Goal: Task Accomplishment & Management: Manage account settings

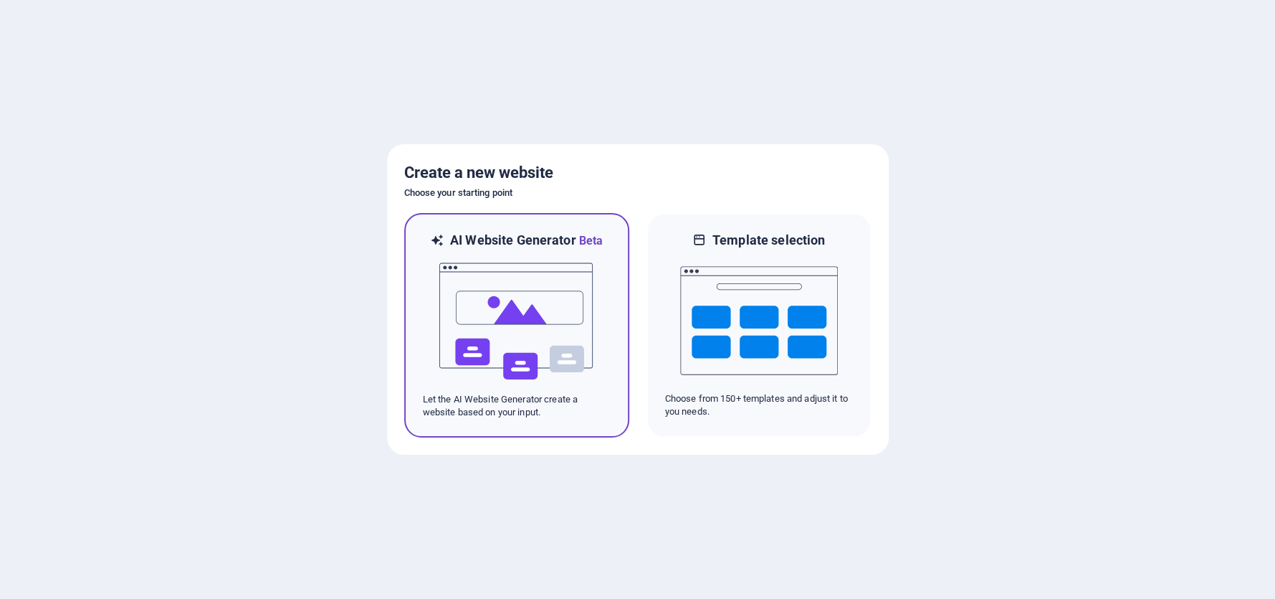
click at [544, 320] on img at bounding box center [517, 320] width 158 height 143
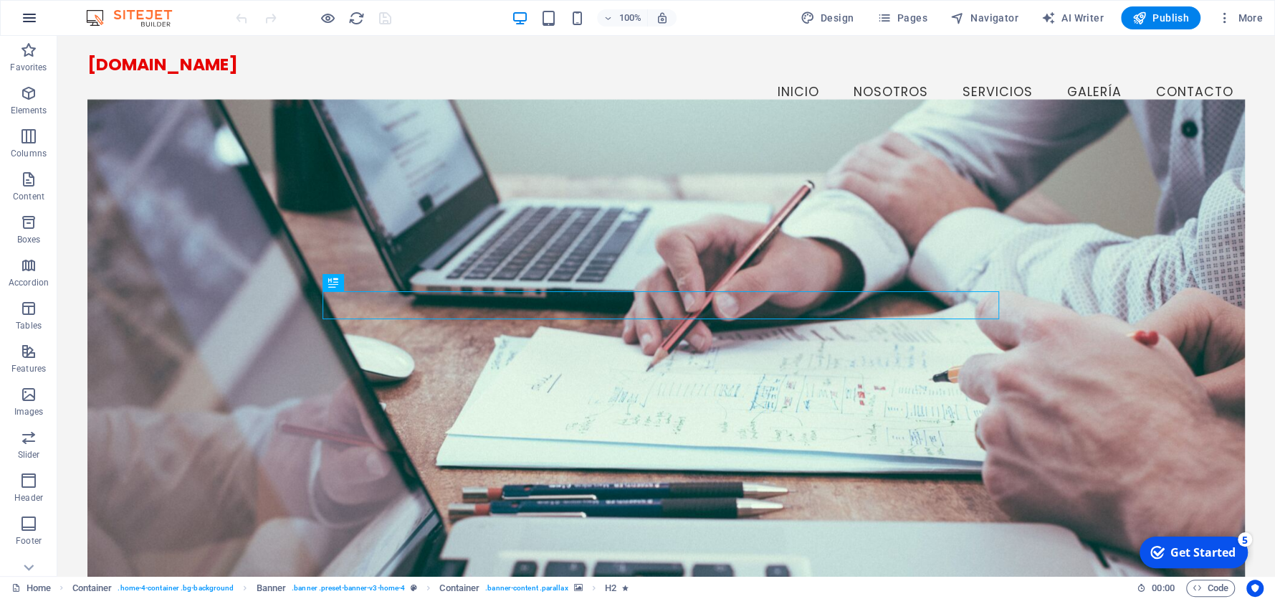
click at [28, 21] on icon "button" at bounding box center [29, 17] width 17 height 17
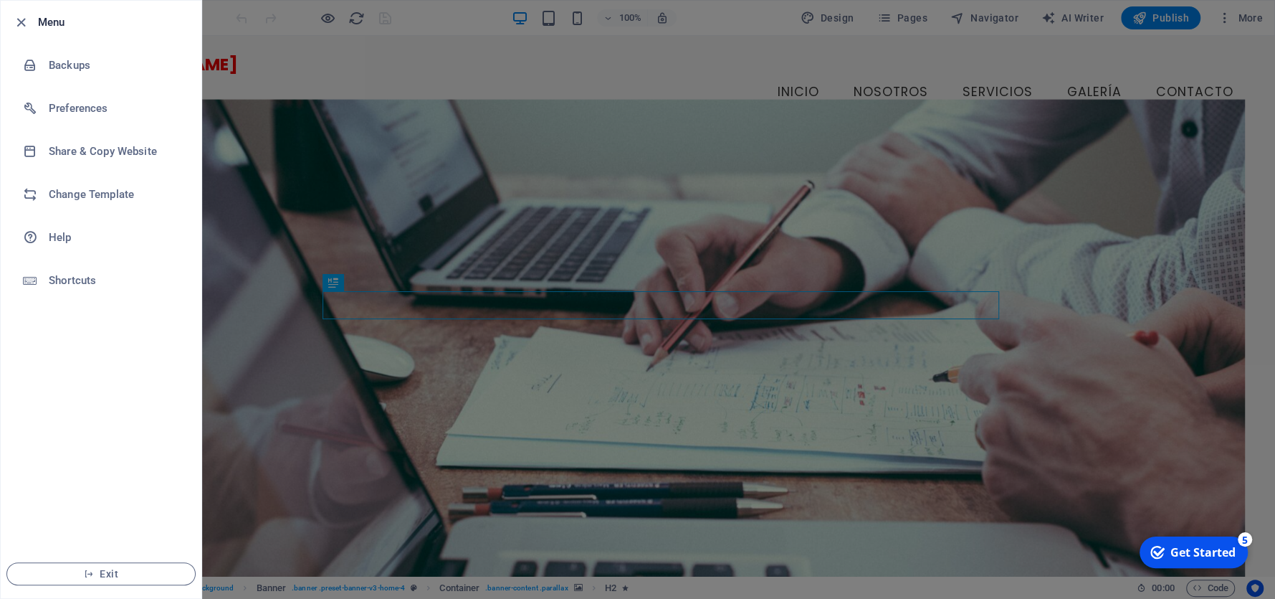
click at [28, 21] on icon "button" at bounding box center [21, 22] width 16 height 16
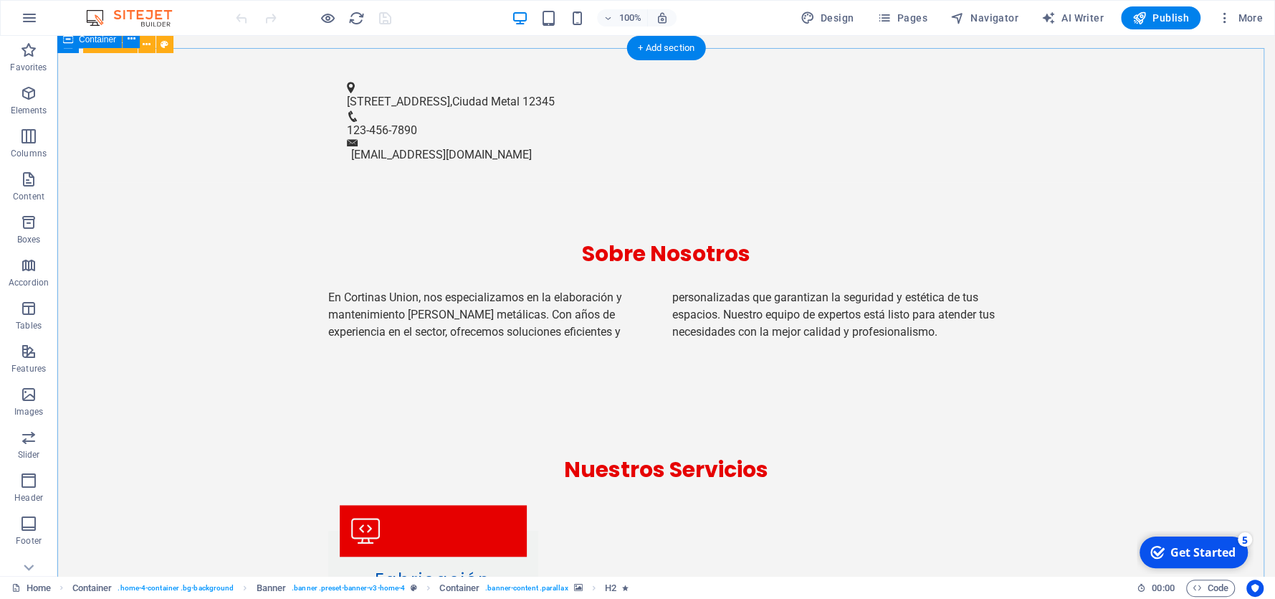
scroll to position [1218, 0]
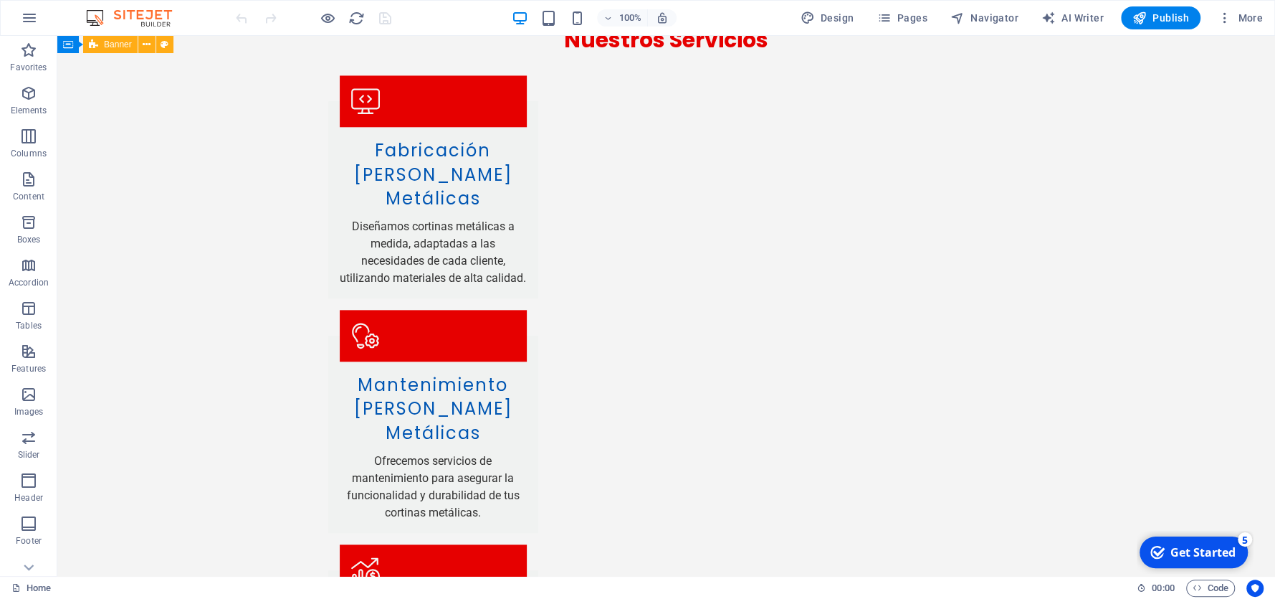
click at [1196, 550] on div "Get Started" at bounding box center [1202, 552] width 65 height 16
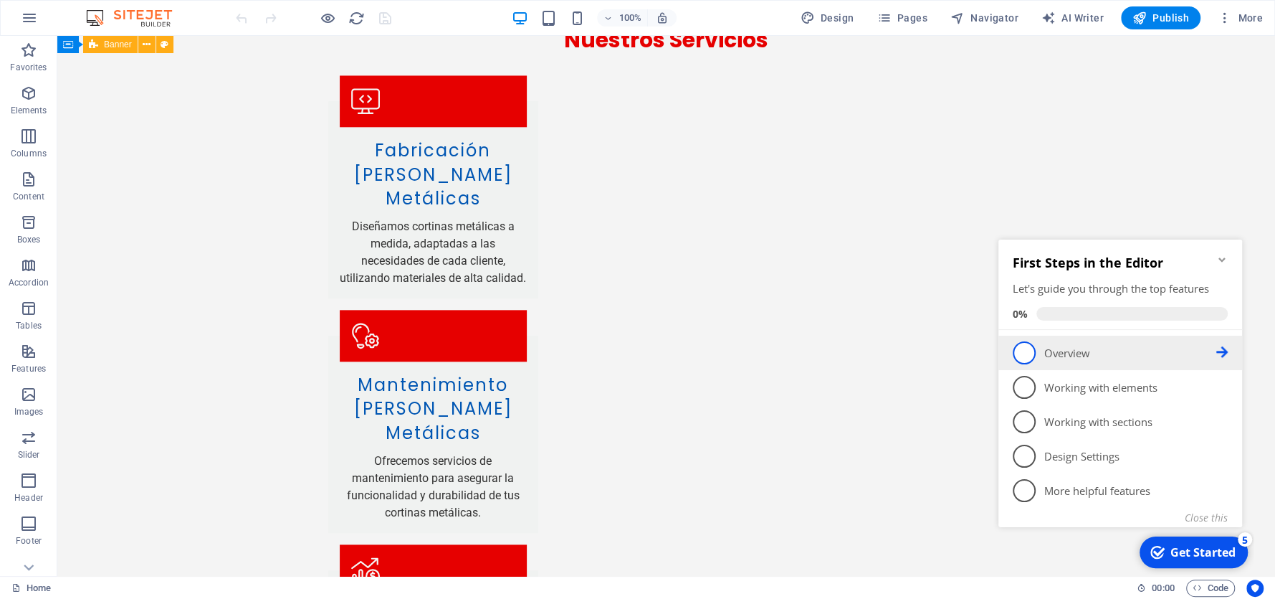
click at [1221, 347] on icon at bounding box center [1221, 351] width 11 height 11
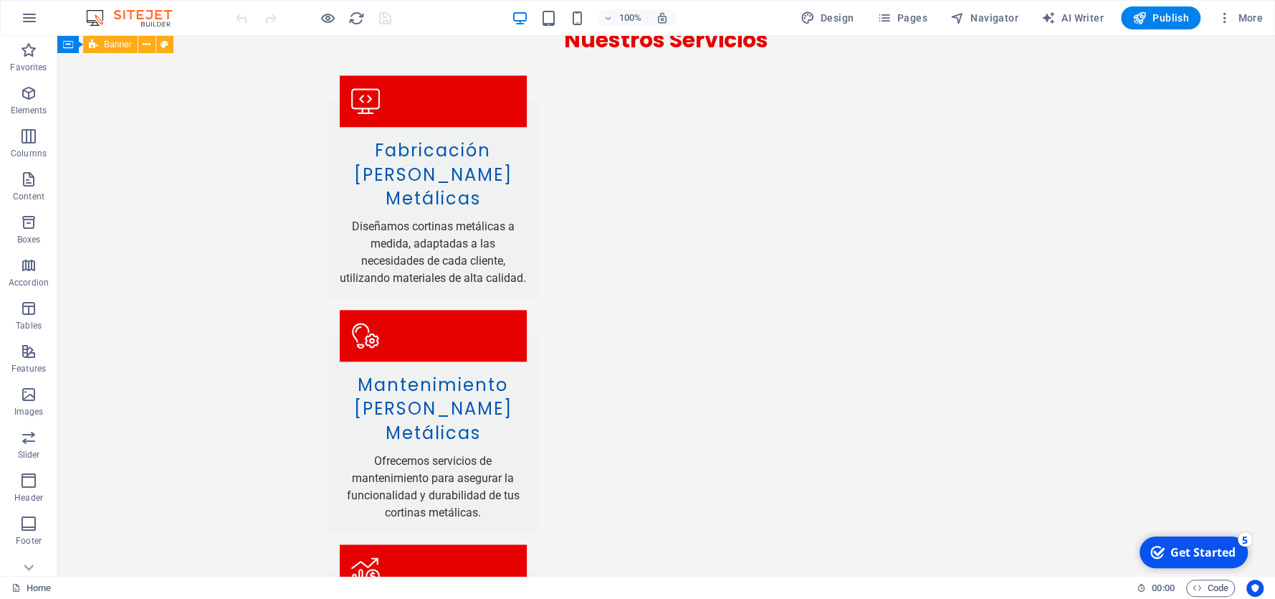
scroll to position [0, 0]
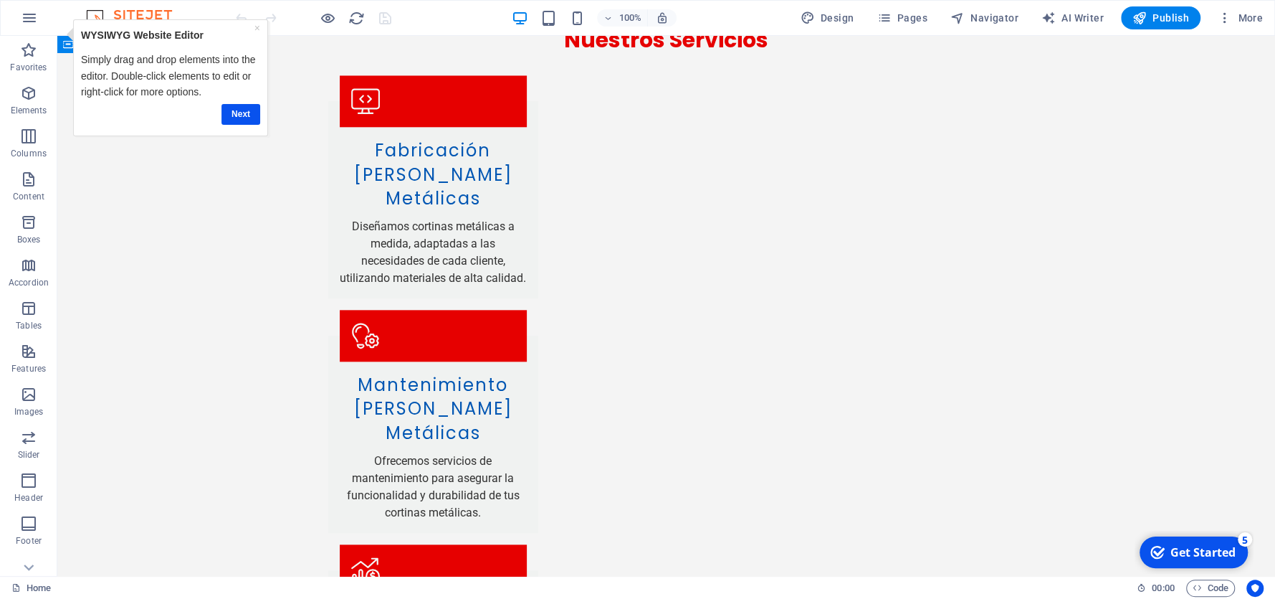
click at [1234, 545] on div "Get Started" at bounding box center [1202, 552] width 65 height 16
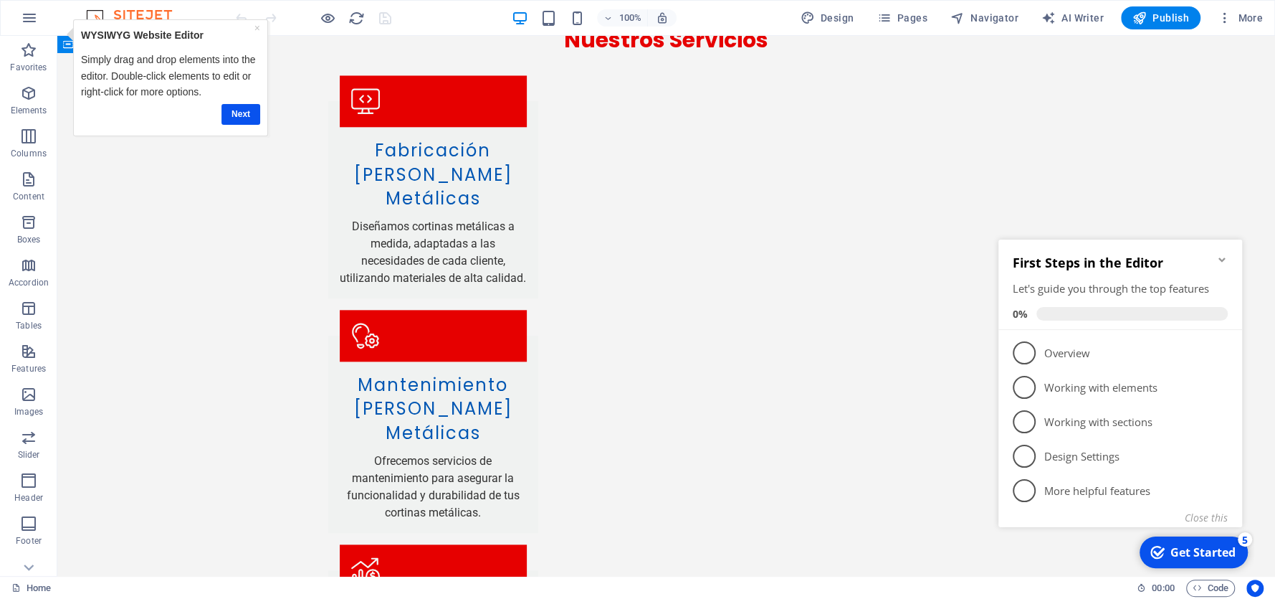
click div "checkmark Get Started 5 First Steps in the Editor Let's guide you through the t…"
click at [27, 16] on icon "button" at bounding box center [29, 17] width 17 height 17
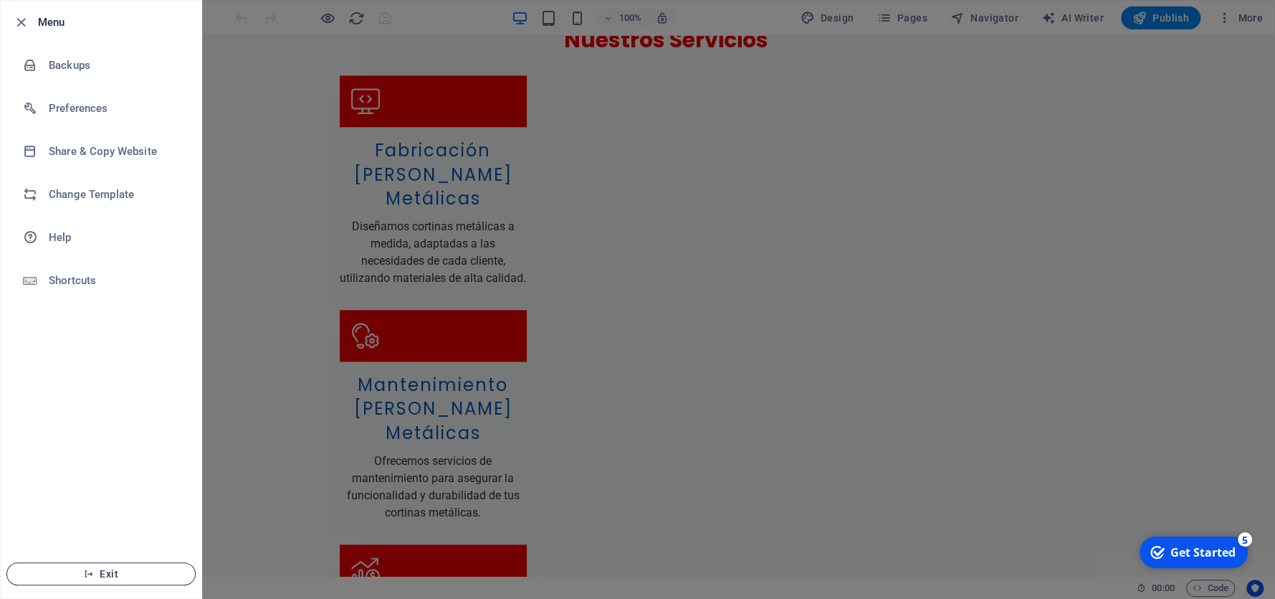
click at [125, 577] on span "Exit" at bounding box center [101, 573] width 165 height 11
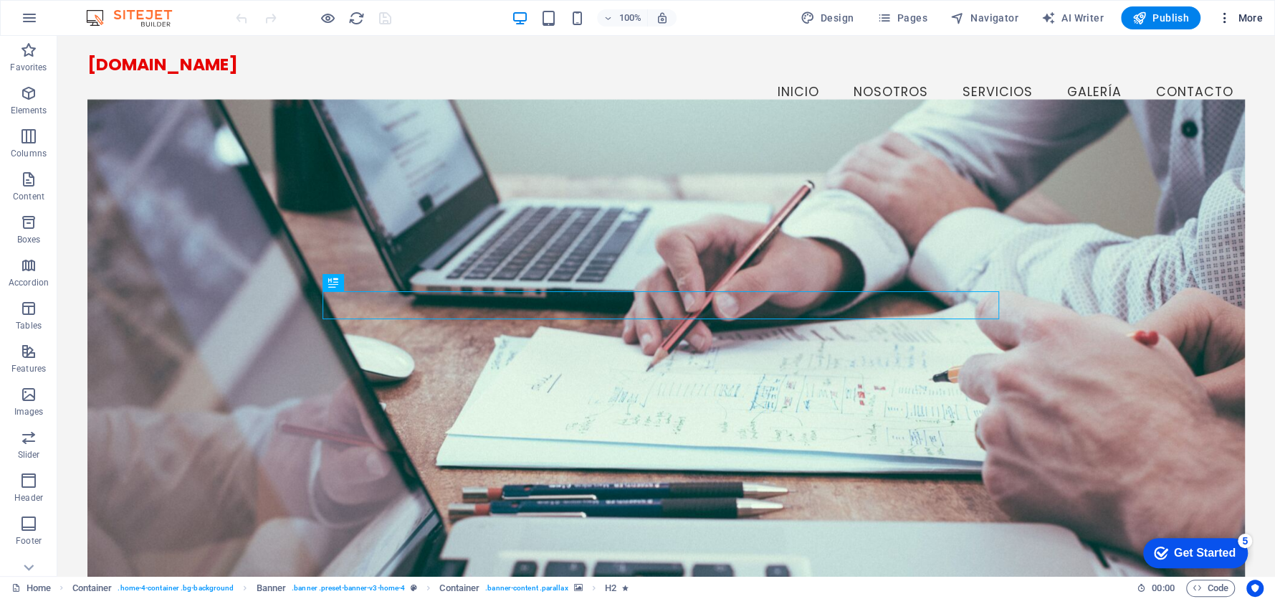
click at [1244, 17] on span "More" at bounding box center [1240, 18] width 45 height 14
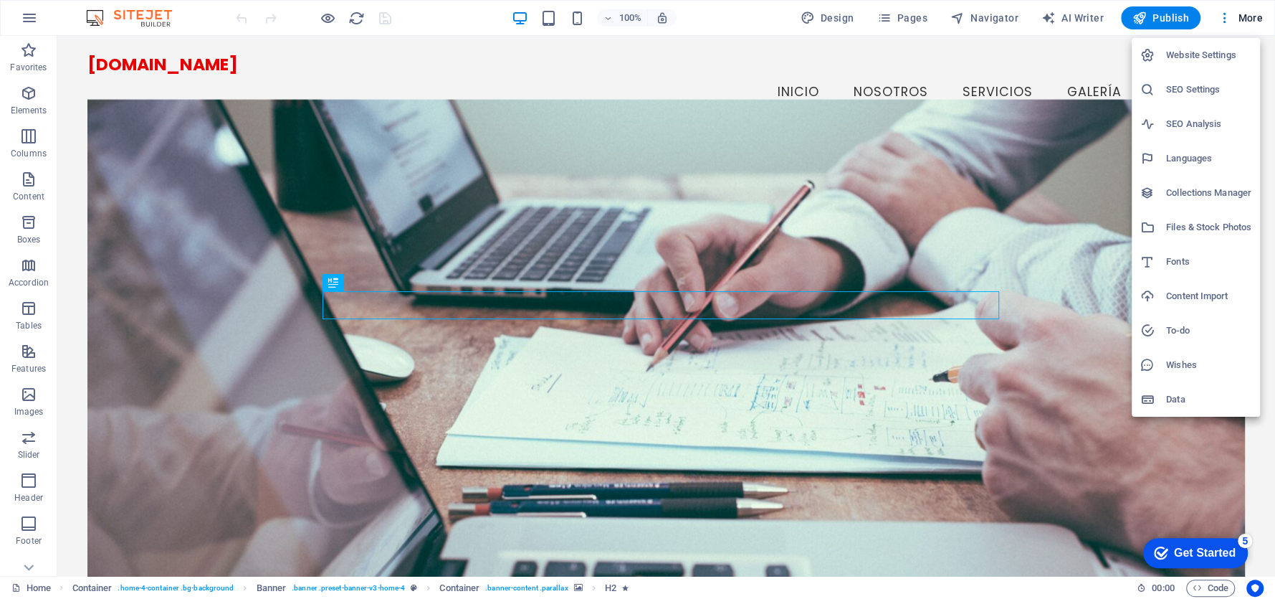
click at [1200, 160] on h6 "Languages" at bounding box center [1208, 158] width 85 height 17
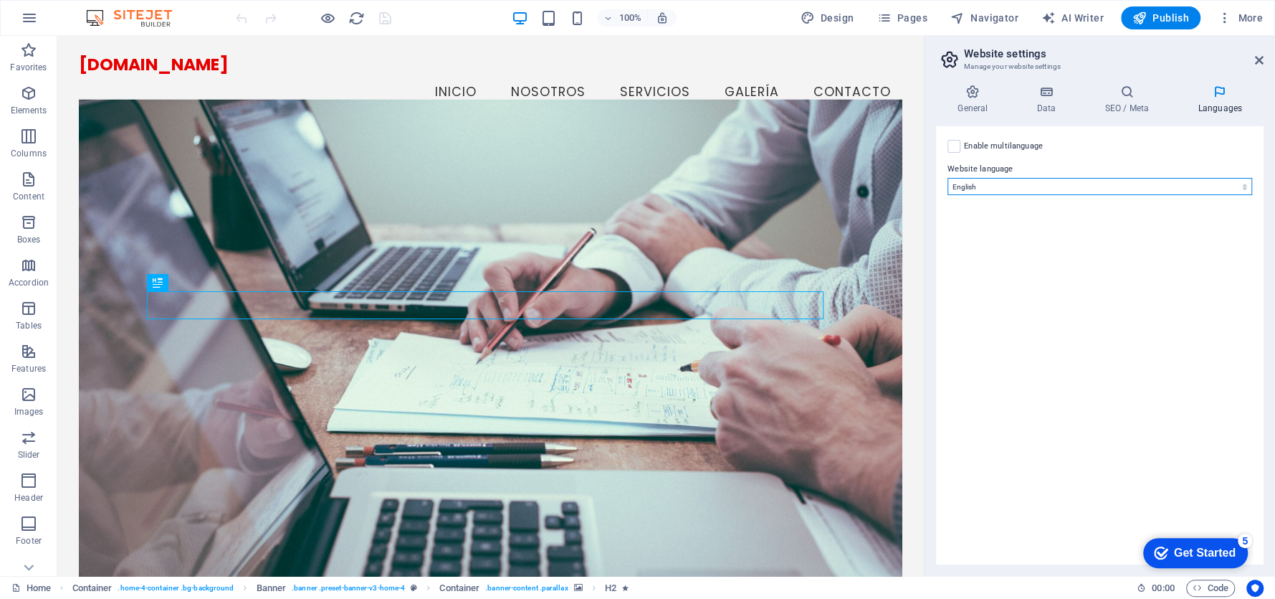
click at [1242, 184] on select "Abkhazian Afar Afrikaans Akan Albanian Amharic Arabic Aragonese Armenian Assame…" at bounding box center [1100, 186] width 305 height 17
select select "148"
click at [948, 178] on select "Abkhazian Afar Afrikaans Akan Albanian Amharic Arabic Aragonese Armenian Assame…" at bounding box center [1100, 186] width 305 height 17
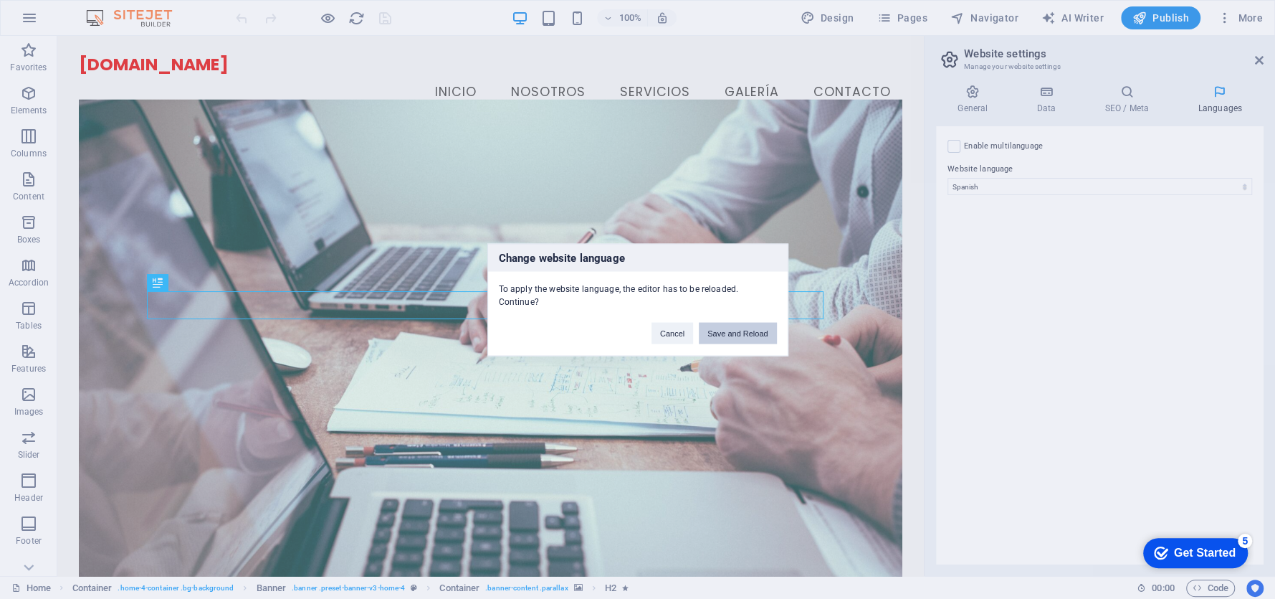
click at [718, 324] on button "Save and Reload" at bounding box center [737, 333] width 77 height 22
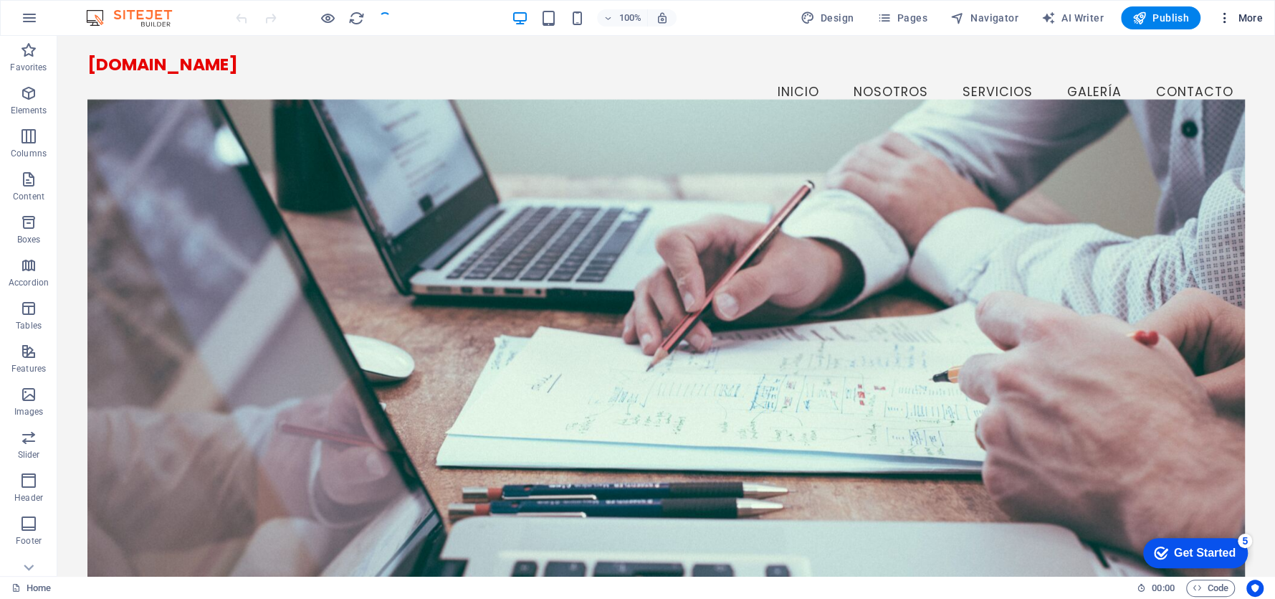
click at [1252, 16] on span "More" at bounding box center [1240, 18] width 45 height 14
click at [1243, 17] on span "More" at bounding box center [1240, 18] width 45 height 14
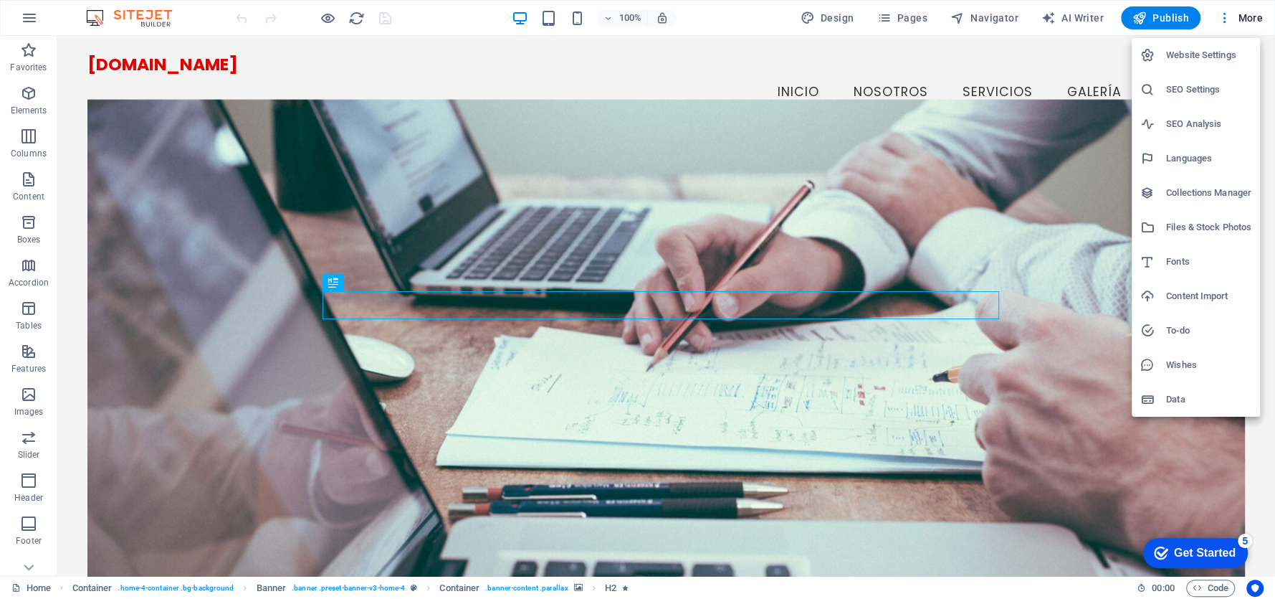
click at [1174, 9] on div at bounding box center [637, 299] width 1275 height 599
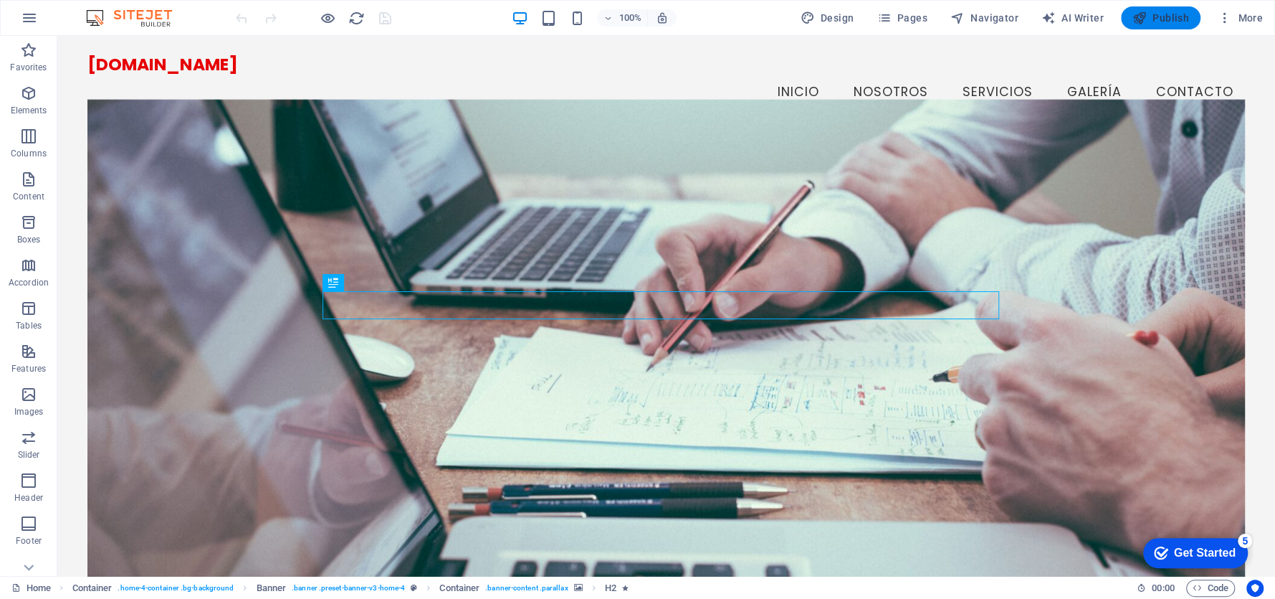
click at [1160, 13] on span "Publish" at bounding box center [1160, 18] width 57 height 14
